Goal: Answer question/provide support

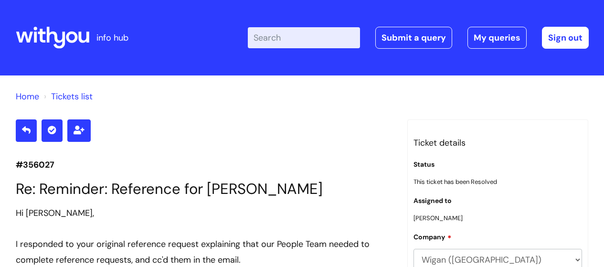
scroll to position [1522, 0]
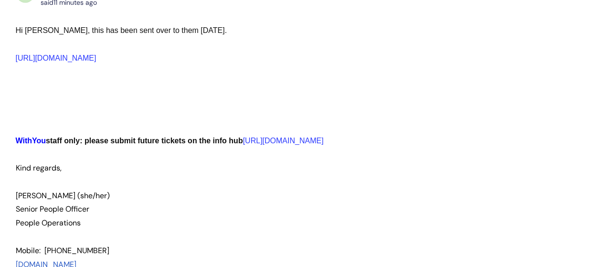
scroll to position [1267, 0]
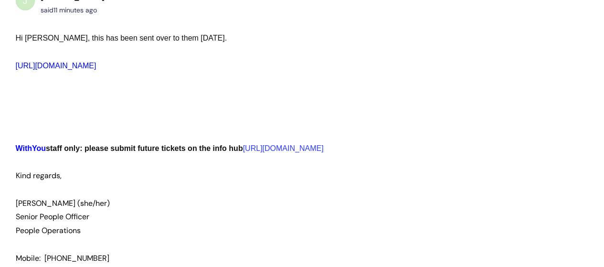
click at [96, 64] on link "[URL][DOMAIN_NAME]" at bounding box center [56, 66] width 81 height 8
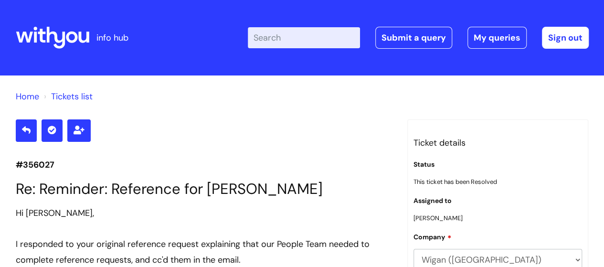
click at [366, 0] on html "info hub Enter your search term here... Search Submit a query My queries Welcom…" at bounding box center [302, 133] width 604 height 267
